Goal: Information Seeking & Learning: Find specific fact

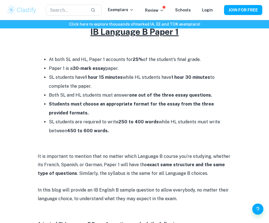
scroll to position [217, 0]
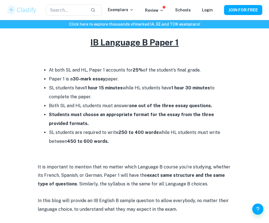
drag, startPoint x: 49, startPoint y: 69, endPoint x: 155, endPoint y: 131, distance: 123.0
click at [155, 131] on ul "At both SL and HL, Paper 1 accounts for 25% of the student's final grade. Paper…" at bounding box center [135, 106] width 194 height 80
copy ul "At both SL and HL, Paper 1 accounts for 25% of the student's final grade. Paper…"
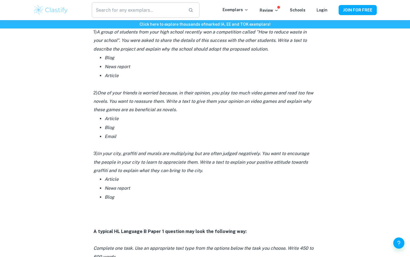
scroll to position [445, 0]
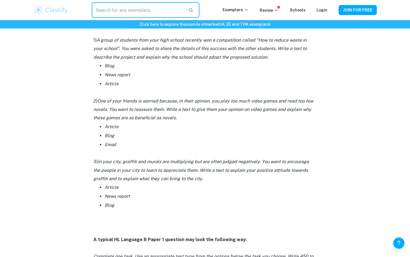
click at [130, 12] on input "text" at bounding box center [138, 10] width 92 height 16
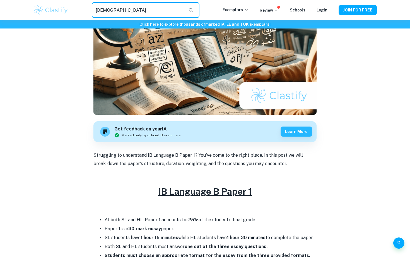
scroll to position [76, 0]
type input "paper 2"
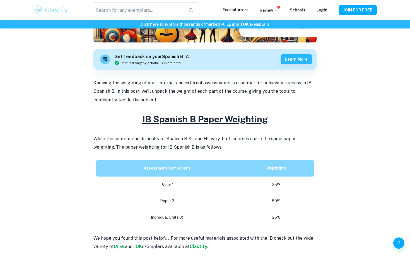
scroll to position [148, 0]
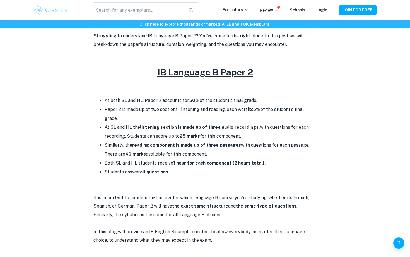
scroll to position [196, 0]
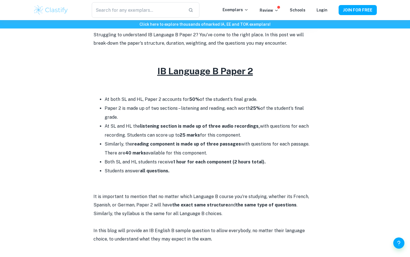
drag, startPoint x: 105, startPoint y: 98, endPoint x: 272, endPoint y: 162, distance: 178.5
click at [272, 162] on ul "At both SL and HL, Paper 2 accounts for 50% of the student's final grade. Paper…" at bounding box center [204, 135] width 223 height 80
copy ul "At both SL and HL, Paper 2 accounts for 50% of the student's final grade. Paper…"
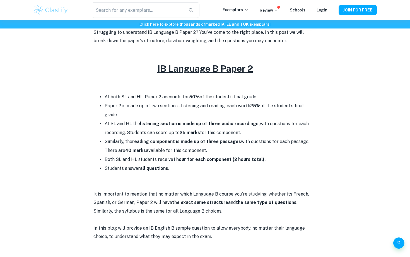
scroll to position [199, 0]
